Goal: Information Seeking & Learning: Check status

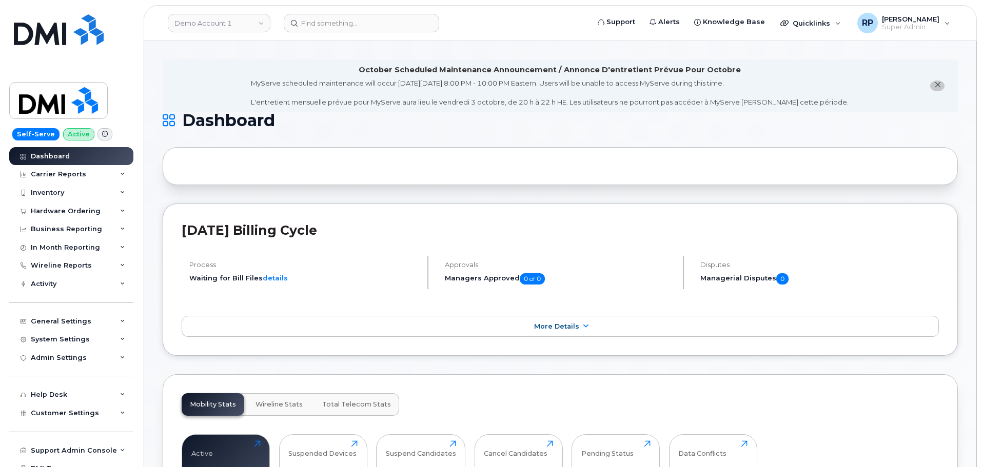
click at [228, 27] on link "Demo Account 1" at bounding box center [219, 23] width 103 height 18
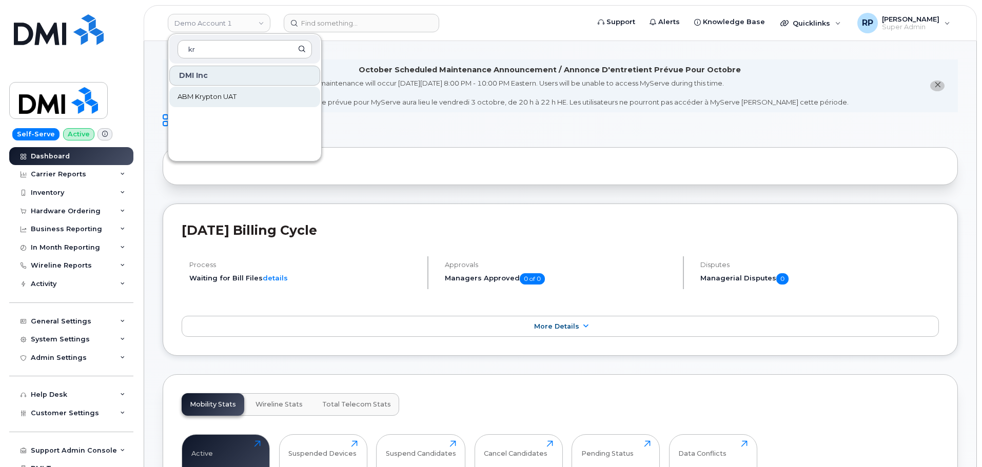
type input "kr"
click at [215, 97] on span "ABM Krypton UAT" at bounding box center [206, 97] width 59 height 10
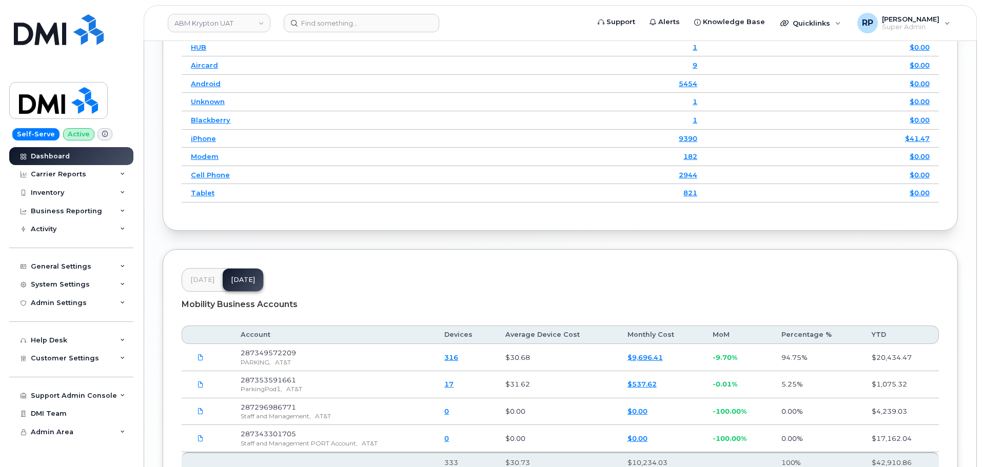
scroll to position [1535, 0]
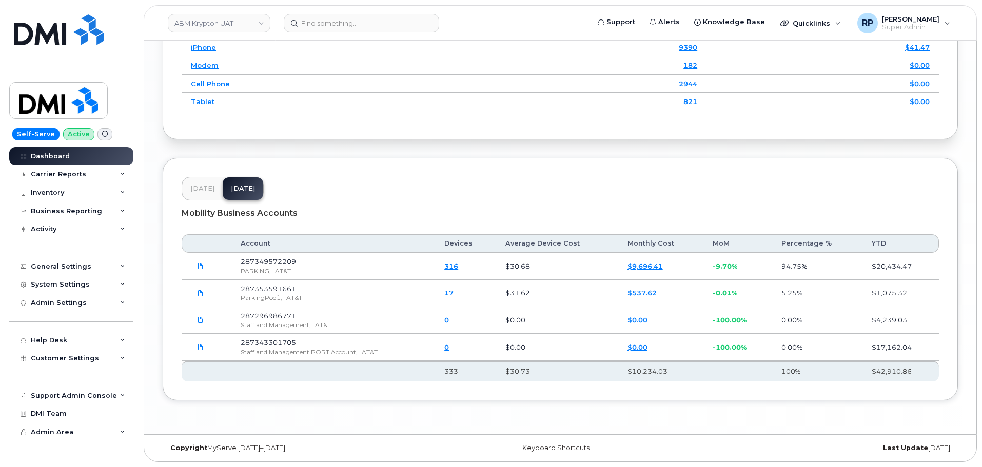
click at [203, 192] on span "[DATE]" at bounding box center [202, 189] width 24 height 8
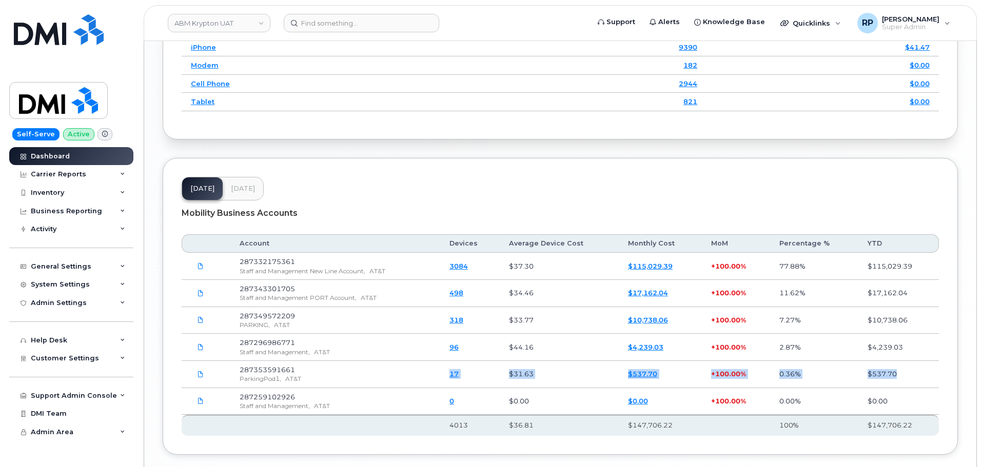
drag, startPoint x: 240, startPoint y: 397, endPoint x: 360, endPoint y: 387, distance: 121.0
click at [357, 387] on tbody "287332175361 Staff and Management New Line Account, AT&T 3084 $37.30 $115,029.3…" at bounding box center [560, 334] width 757 height 162
click at [313, 402] on div "Staff and Management, AT&T" at bounding box center [335, 406] width 191 height 9
drag, startPoint x: 242, startPoint y: 398, endPoint x: 328, endPoint y: 396, distance: 86.7
click at [326, 396] on td "287259102926 Staff and Management, AT&T" at bounding box center [335, 401] width 210 height 27
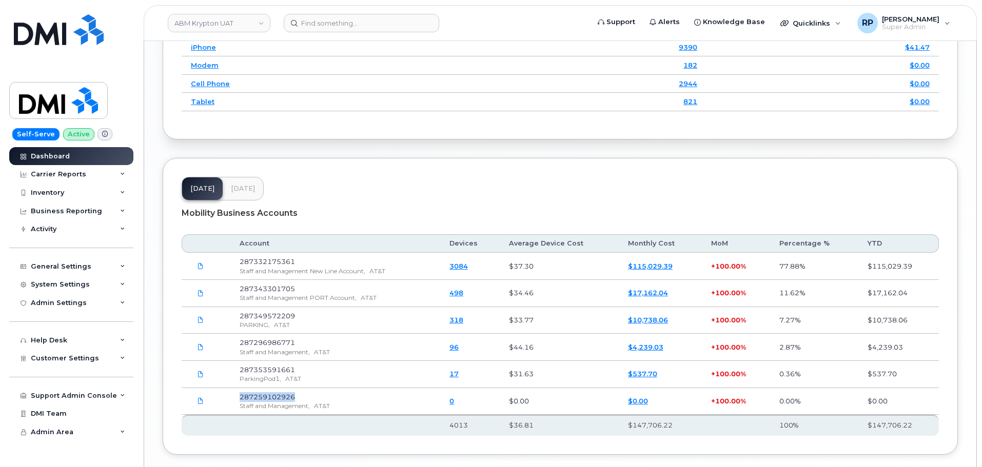
click at [325, 399] on td "287259102926 Staff and Management, AT&T" at bounding box center [335, 401] width 210 height 27
click at [97, 173] on div "Carrier Reports" at bounding box center [71, 174] width 124 height 18
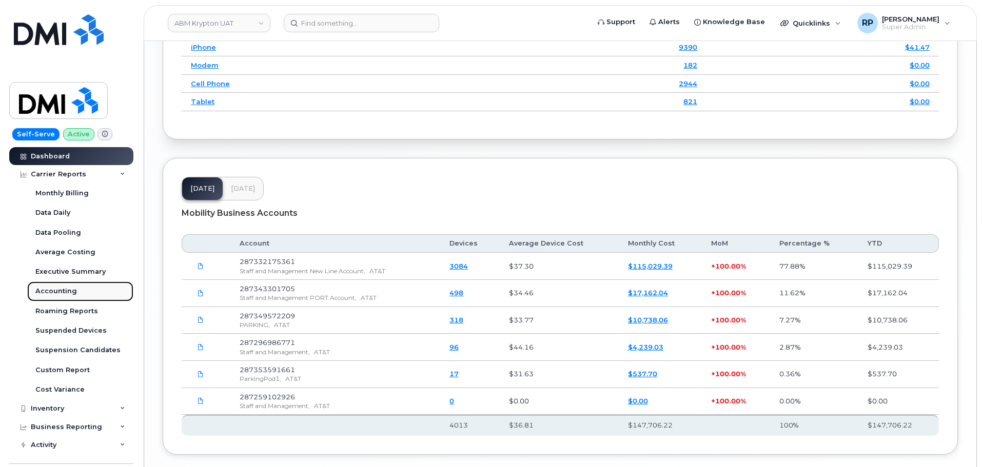
click at [63, 290] on div "Accounting" at bounding box center [56, 291] width 42 height 9
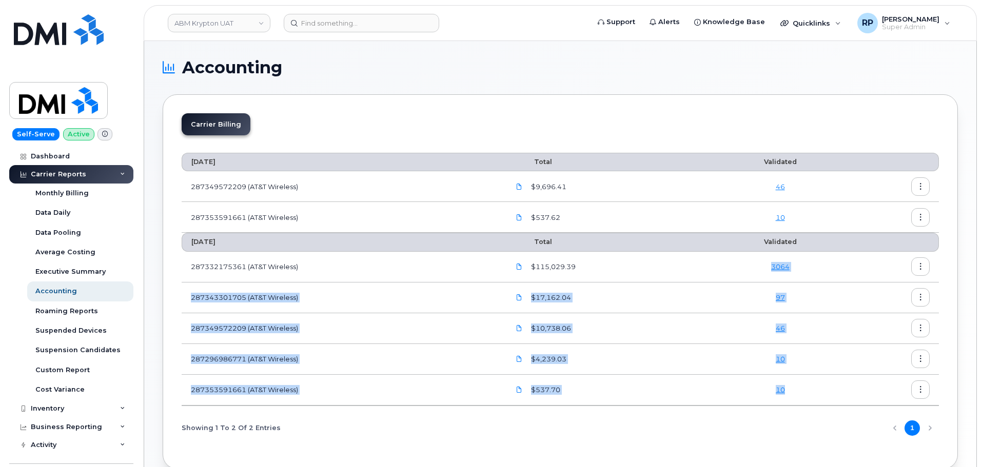
drag, startPoint x: 756, startPoint y: 258, endPoint x: 819, endPoint y: 386, distance: 142.9
click at [819, 386] on tbody "[DATE] Total Validated 287332175361 (AT&T Wireless) $115,029.39 3064 2873433017…" at bounding box center [560, 319] width 757 height 172
click at [654, 392] on div "$537.70" at bounding box center [607, 390] width 196 height 18
